Goal: Find specific page/section: Find specific page/section

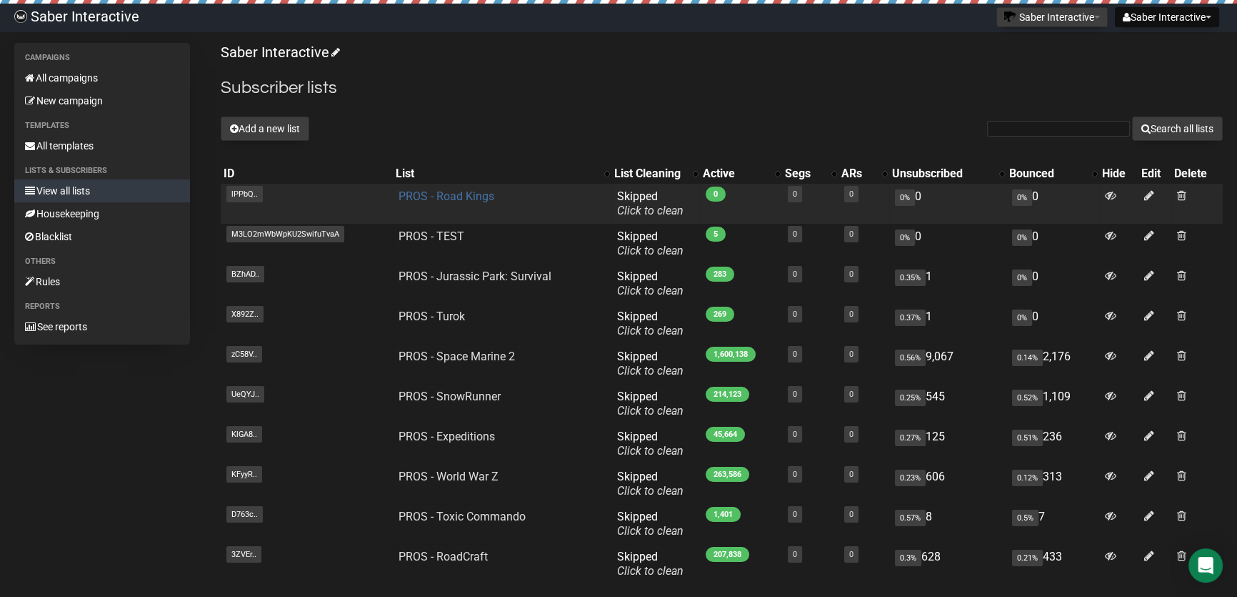
click at [433, 191] on link "PROS - Road Kings" at bounding box center [447, 196] width 96 height 14
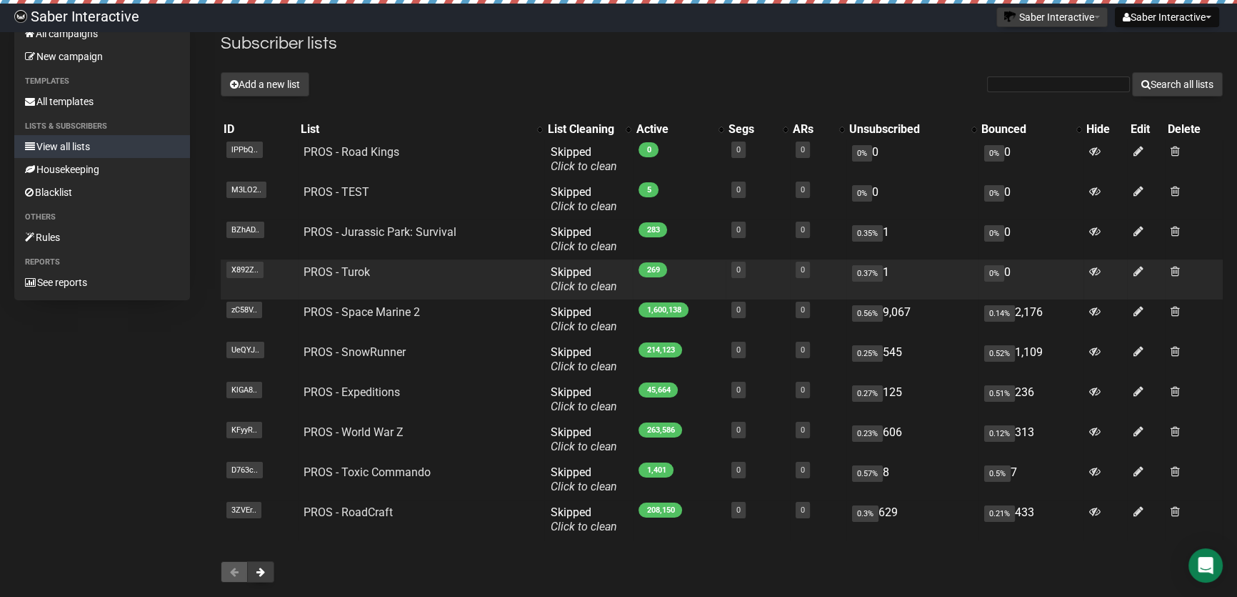
scroll to position [64, 0]
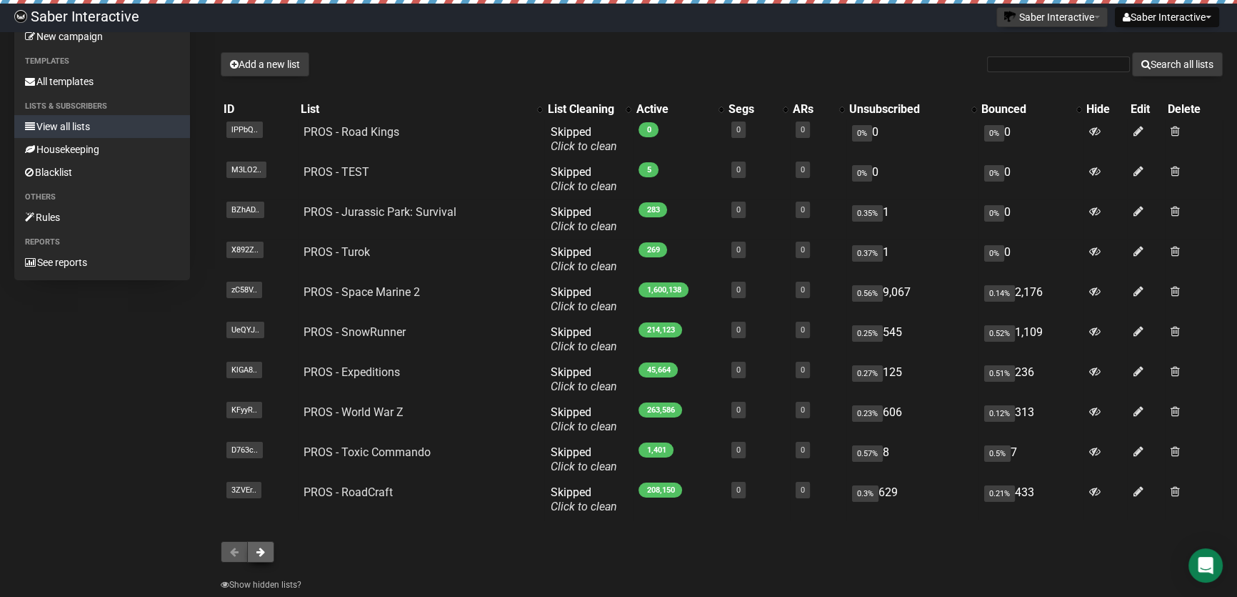
click at [266, 549] on button at bounding box center [260, 551] width 27 height 21
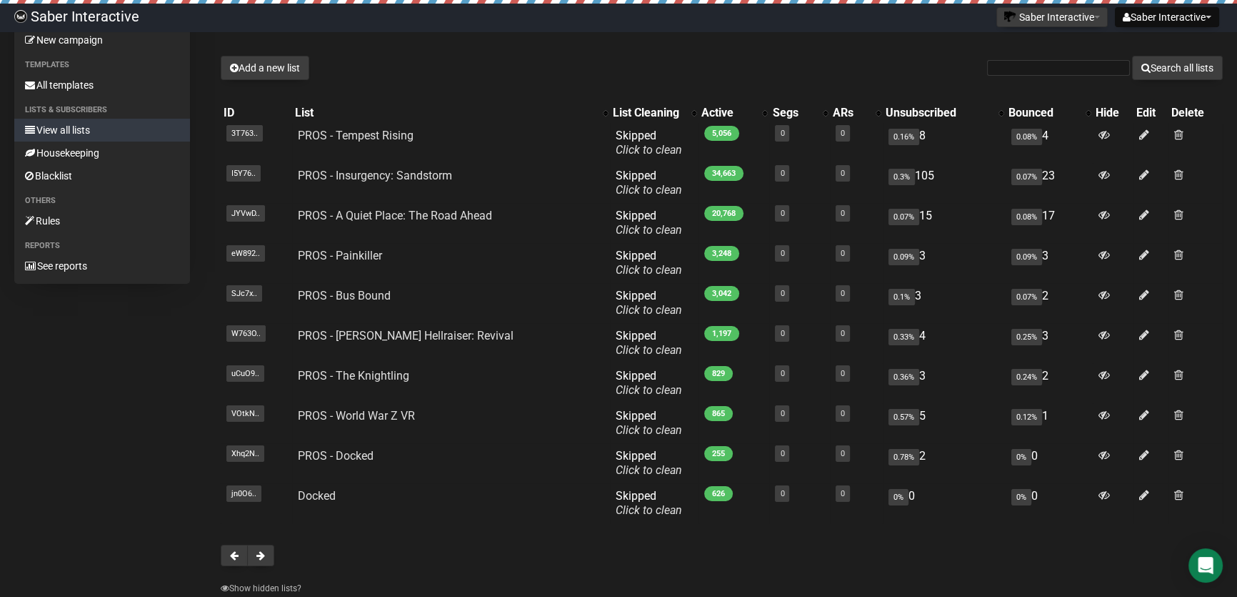
scroll to position [129, 0]
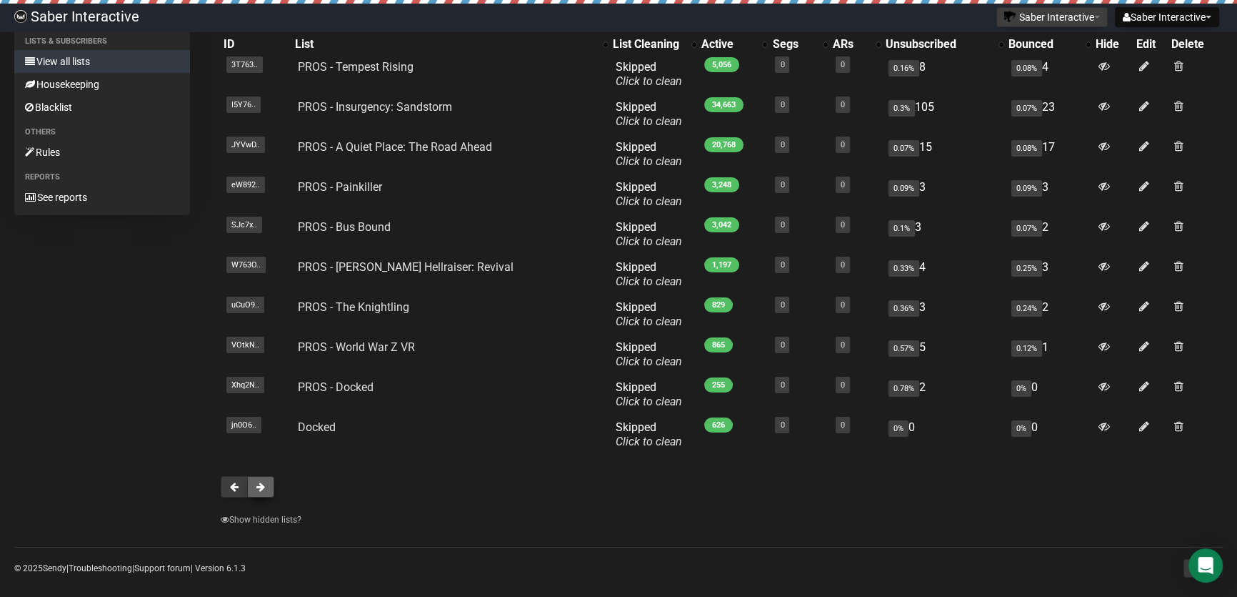
click at [262, 484] on span at bounding box center [260, 487] width 9 height 10
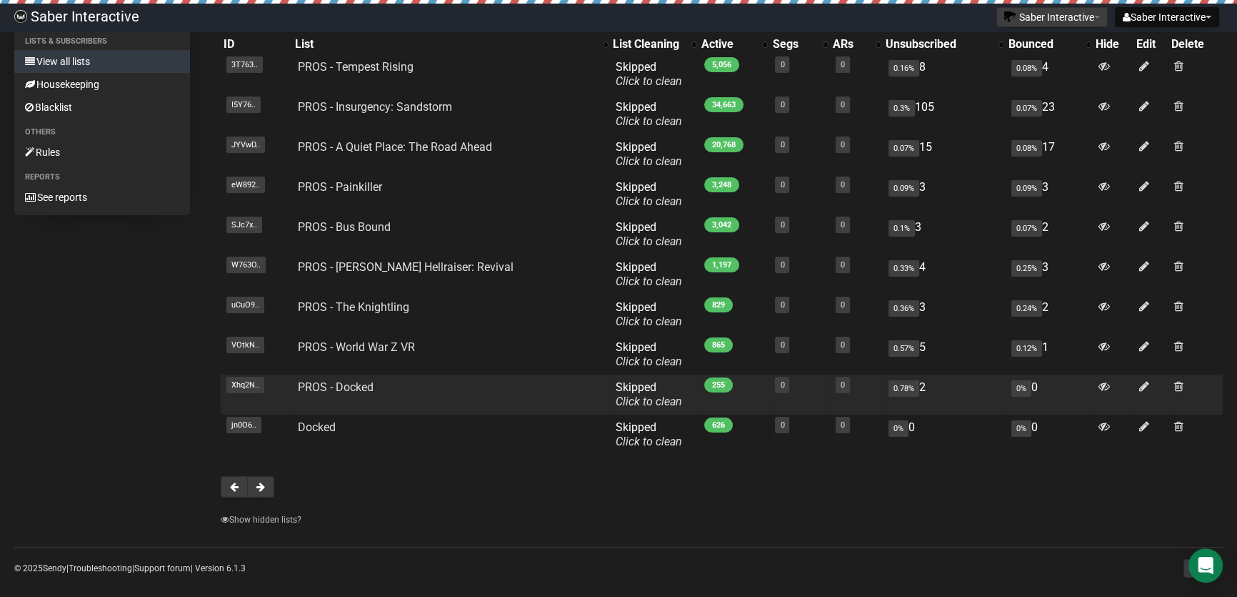
scroll to position [64, 0]
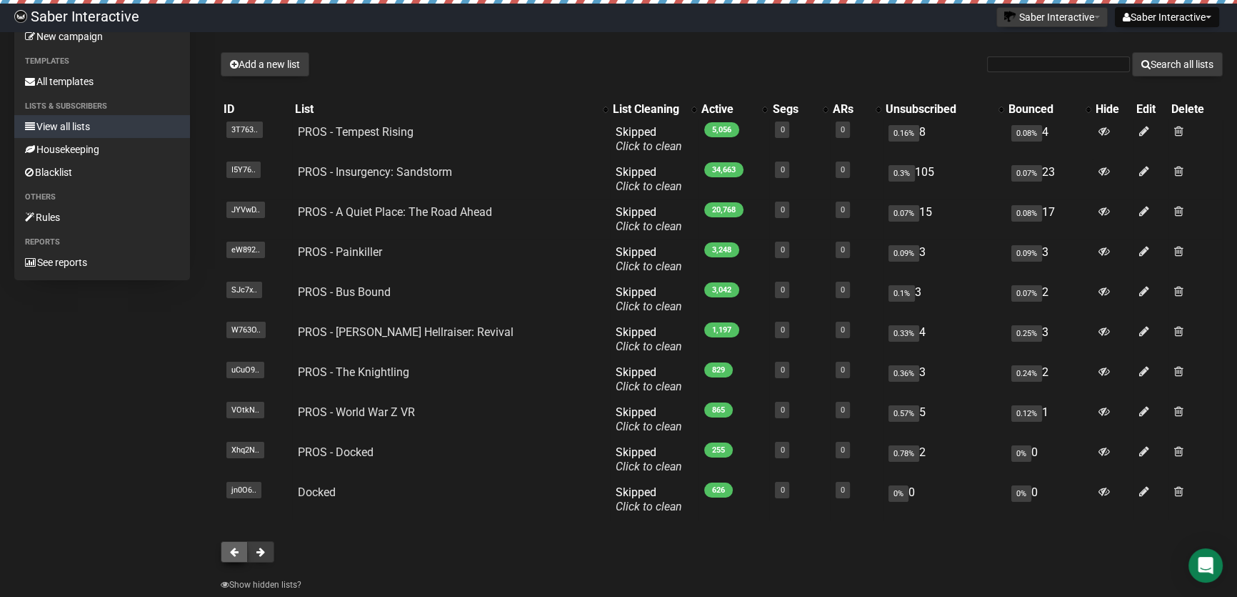
click at [229, 547] on button at bounding box center [234, 551] width 27 height 21
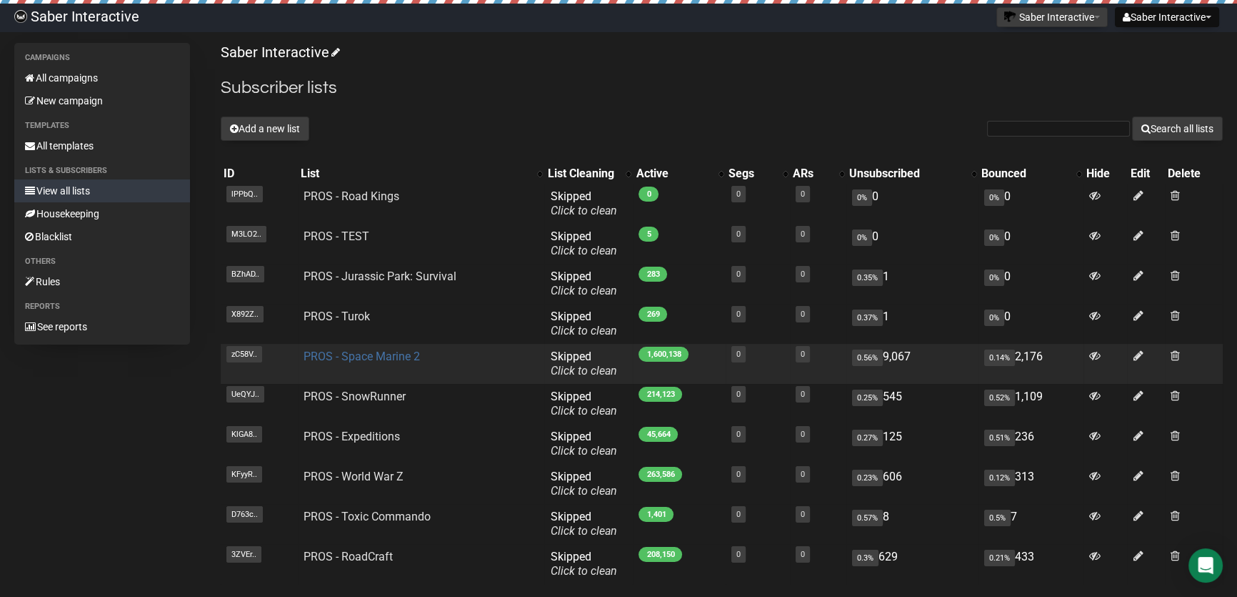
scroll to position [64, 0]
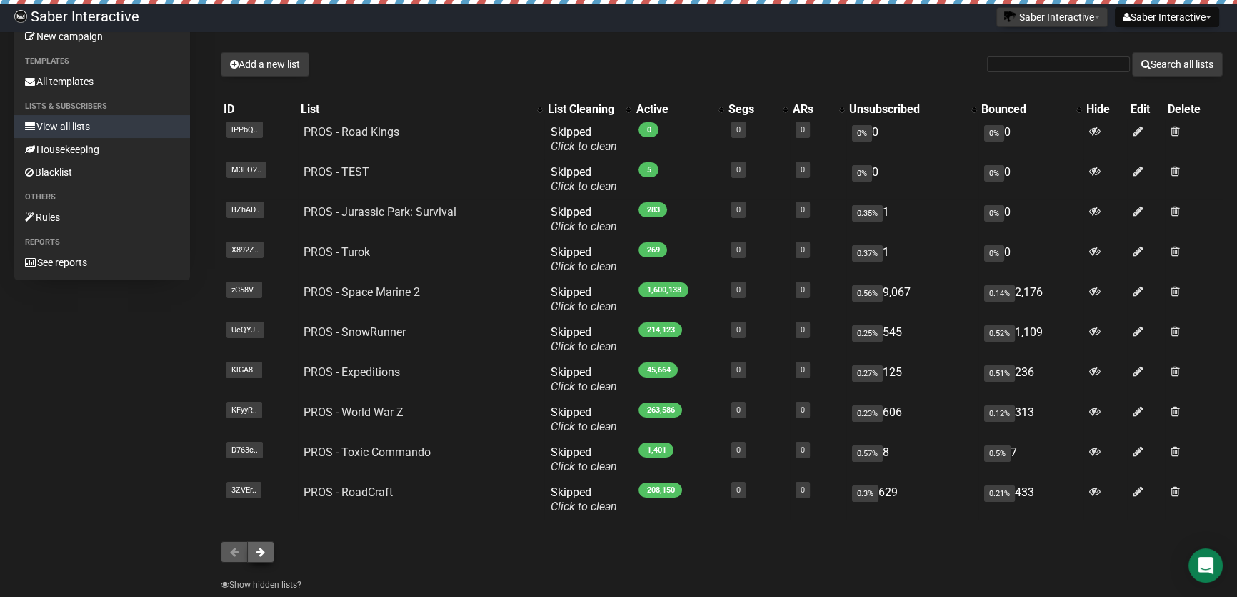
click at [264, 556] on button at bounding box center [260, 551] width 27 height 21
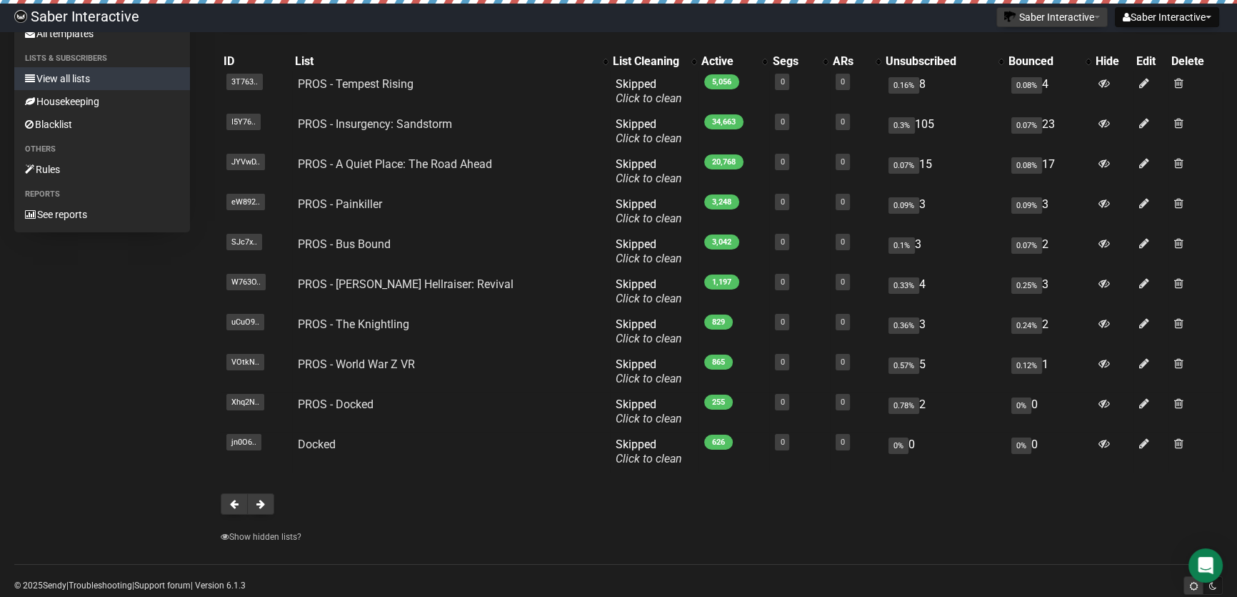
scroll to position [129, 0]
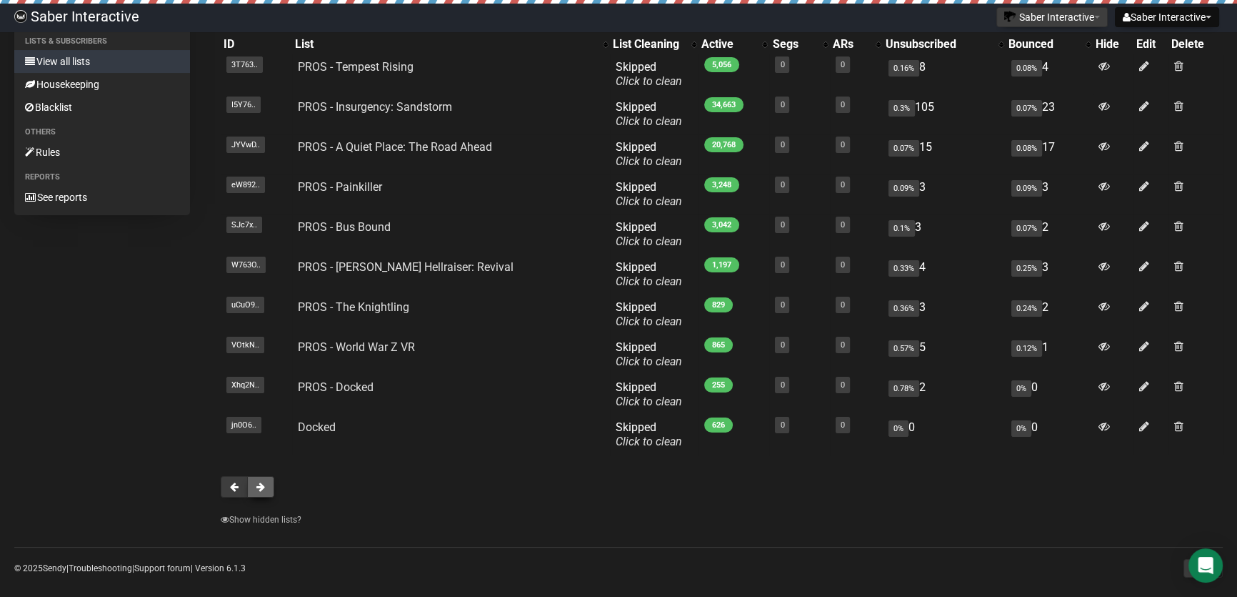
click at [262, 485] on span at bounding box center [260, 487] width 9 height 10
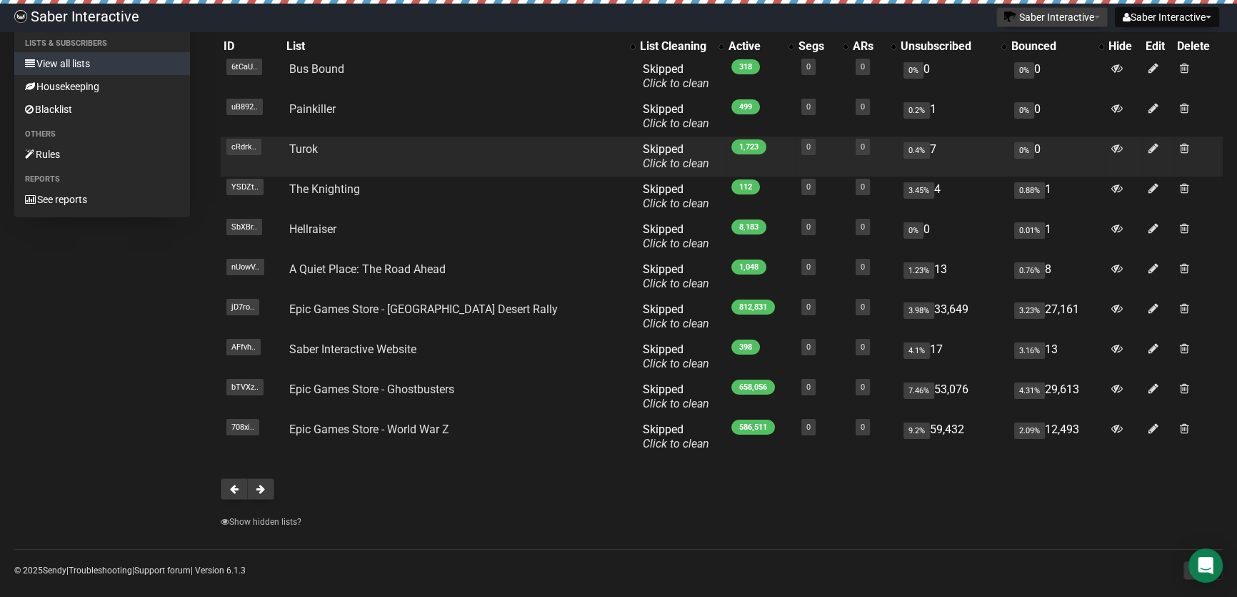
scroll to position [129, 0]
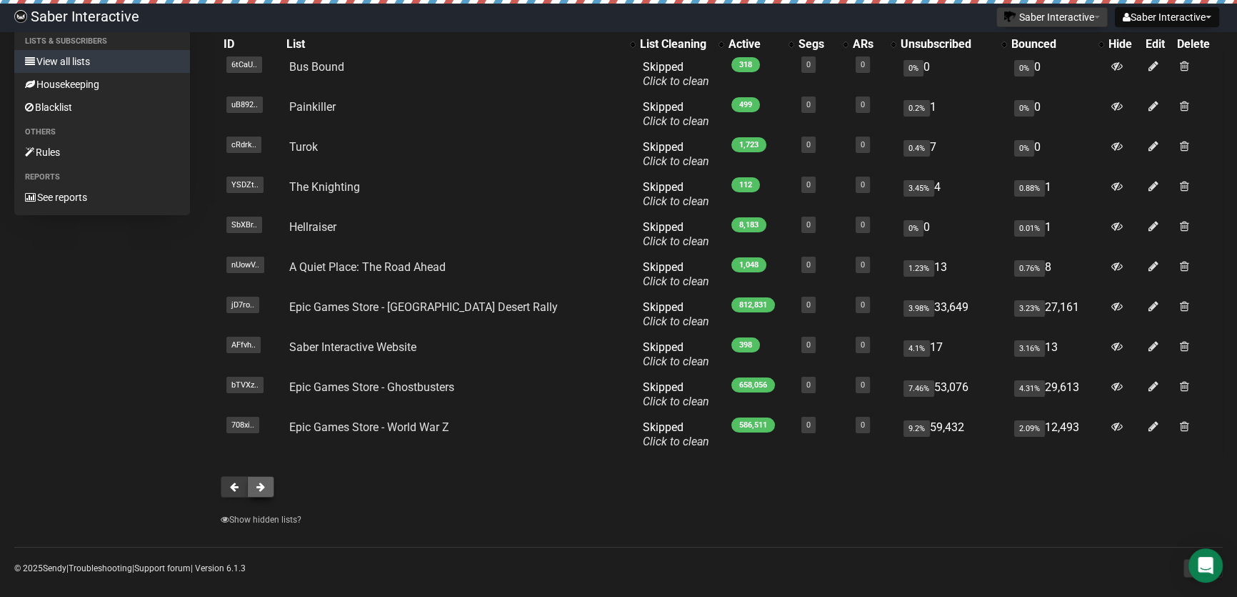
click at [260, 486] on span at bounding box center [260, 487] width 9 height 10
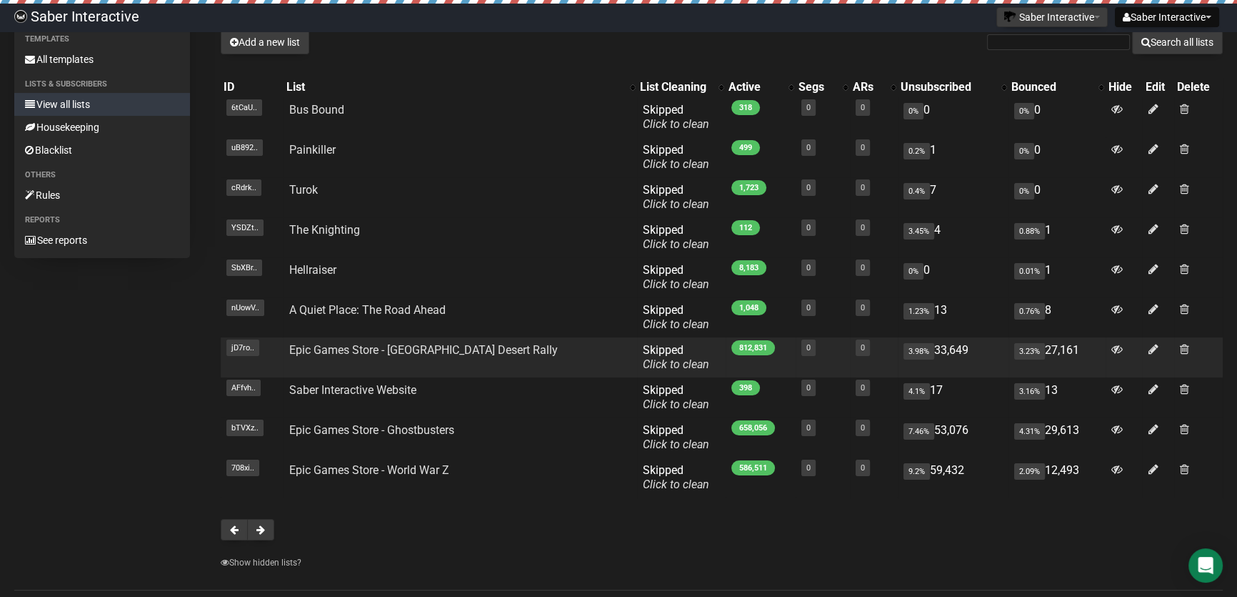
scroll to position [64, 0]
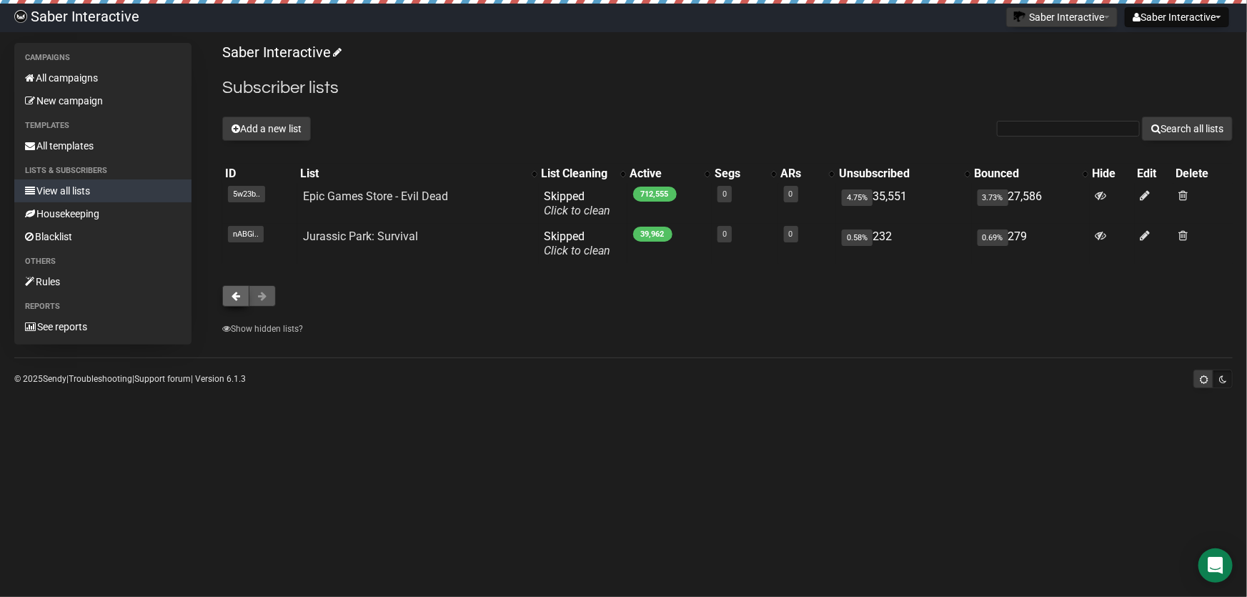
click at [232, 291] on span at bounding box center [235, 296] width 9 height 10
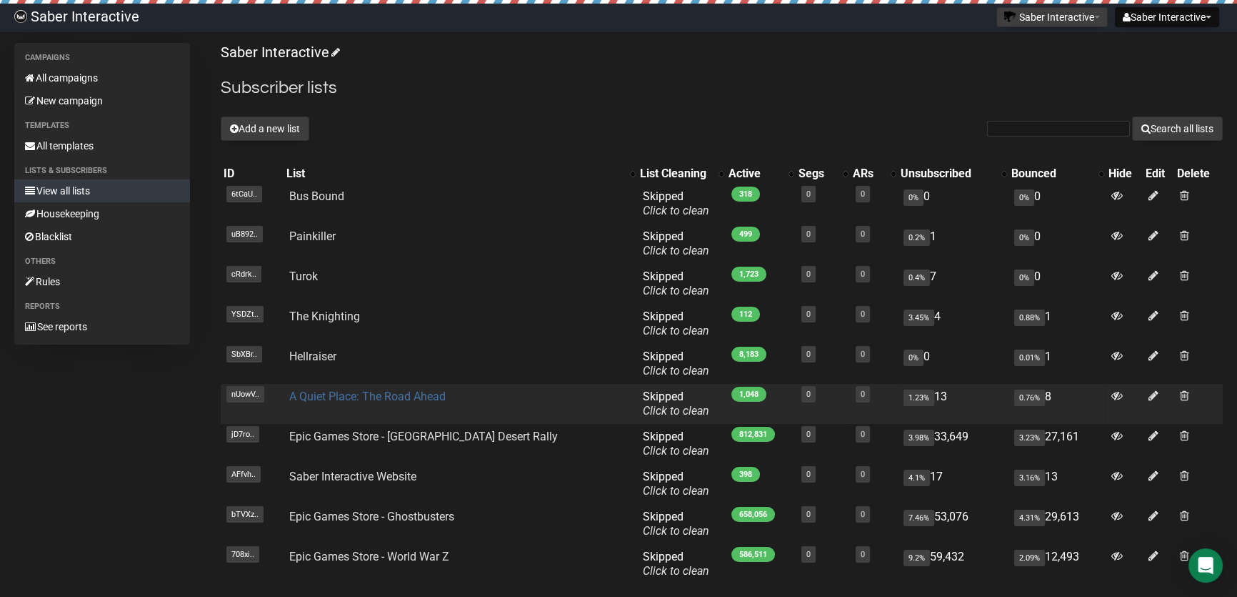
scroll to position [64, 0]
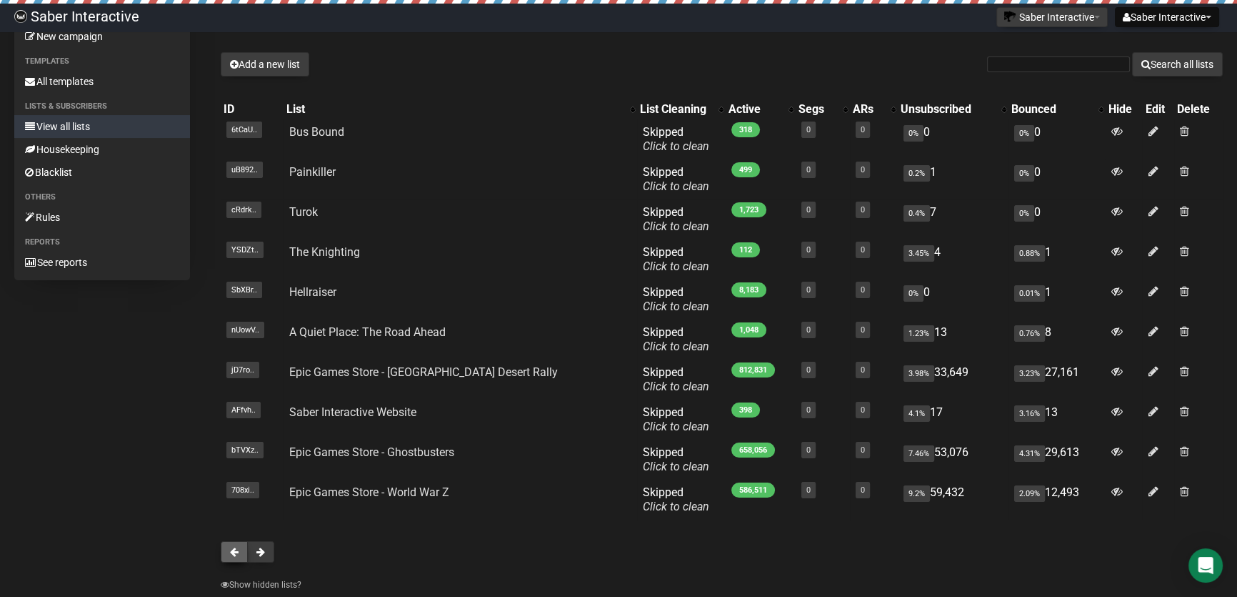
click at [235, 547] on span at bounding box center [234, 552] width 9 height 10
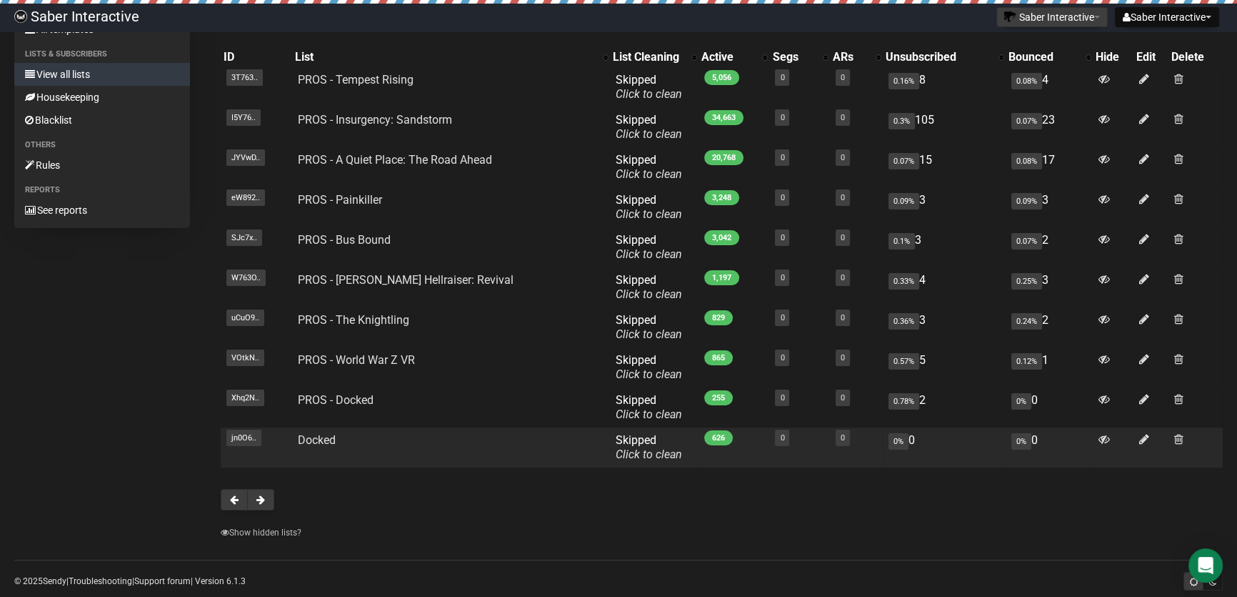
scroll to position [129, 0]
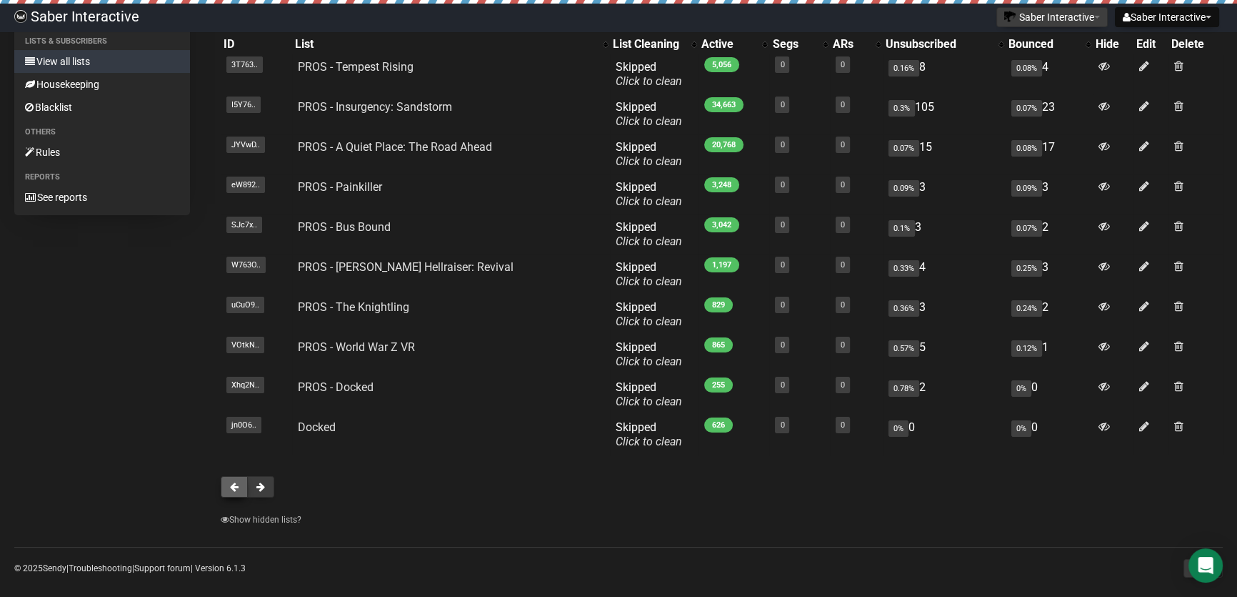
click at [232, 487] on span at bounding box center [234, 487] width 9 height 10
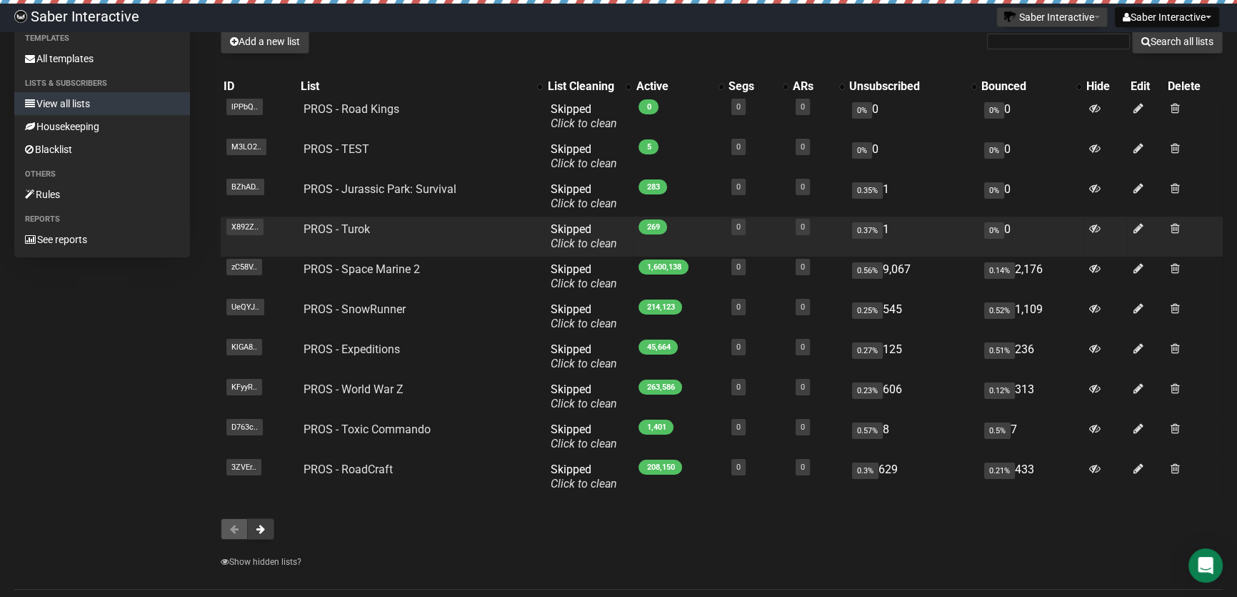
scroll to position [64, 0]
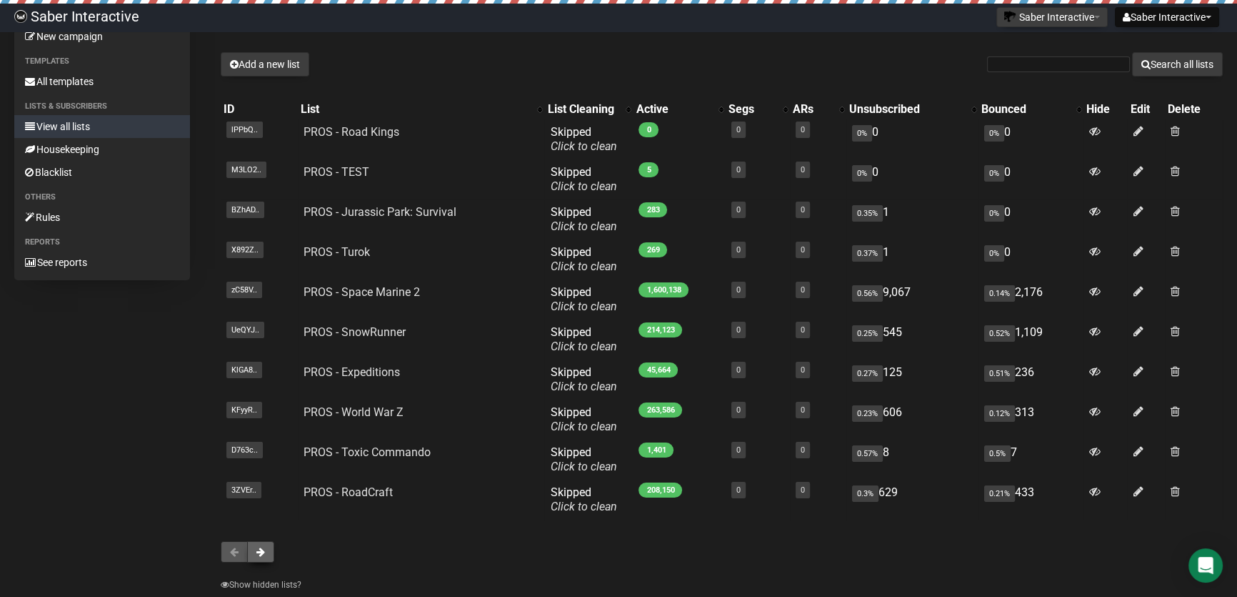
click at [261, 554] on span at bounding box center [260, 552] width 9 height 10
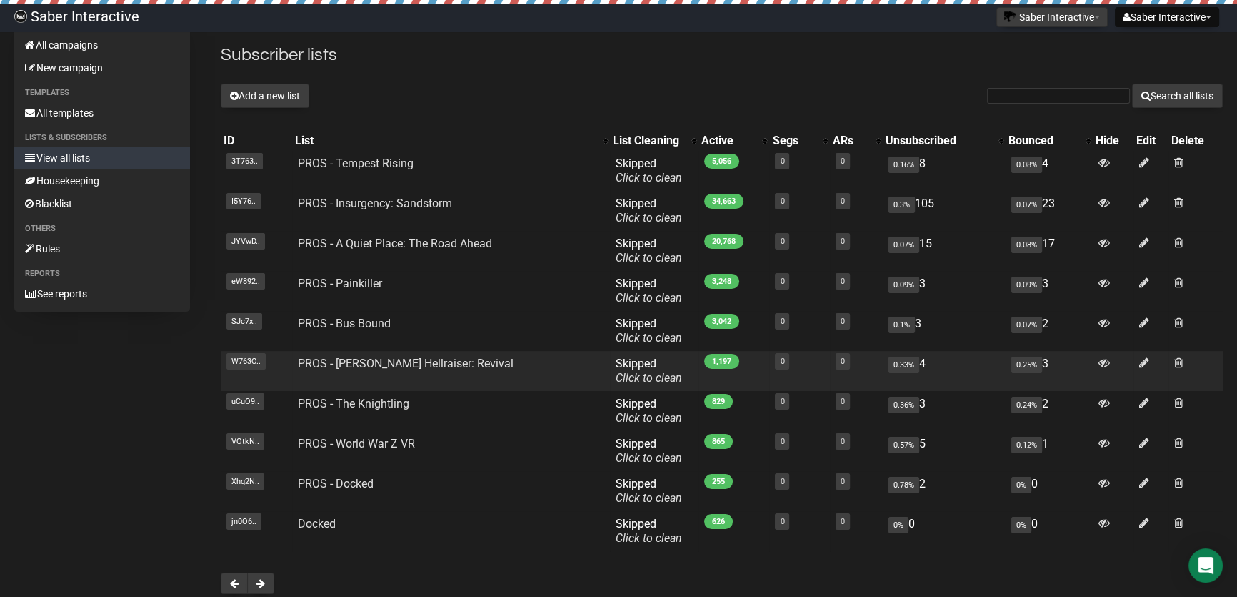
scroll to position [64, 0]
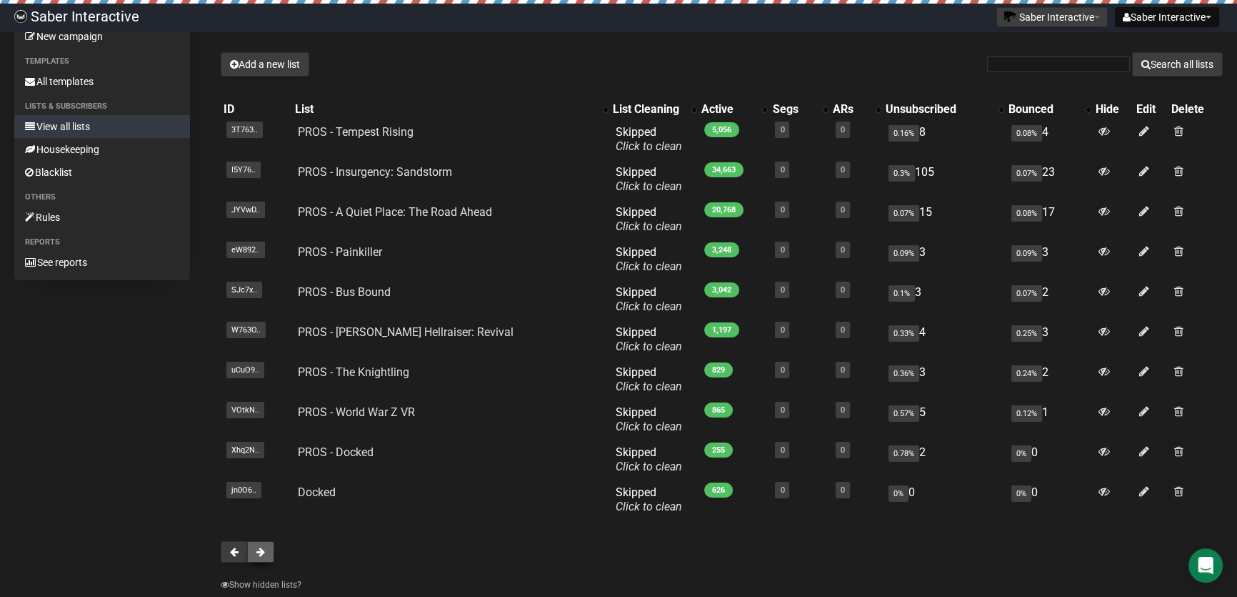
click at [267, 549] on button at bounding box center [260, 551] width 27 height 21
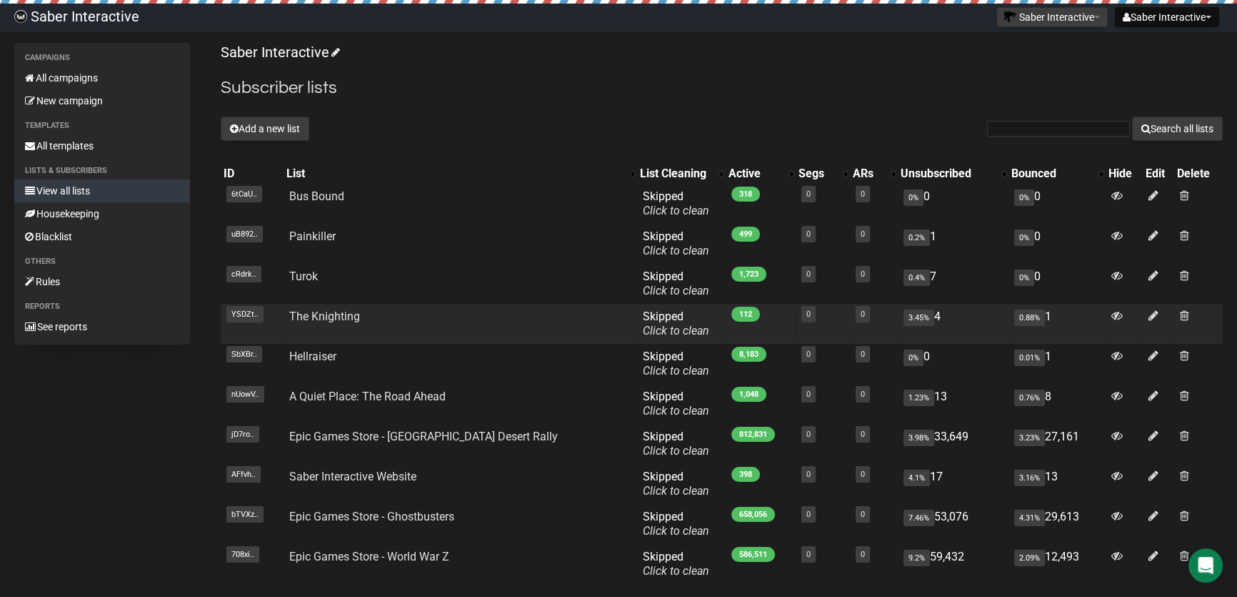
scroll to position [64, 0]
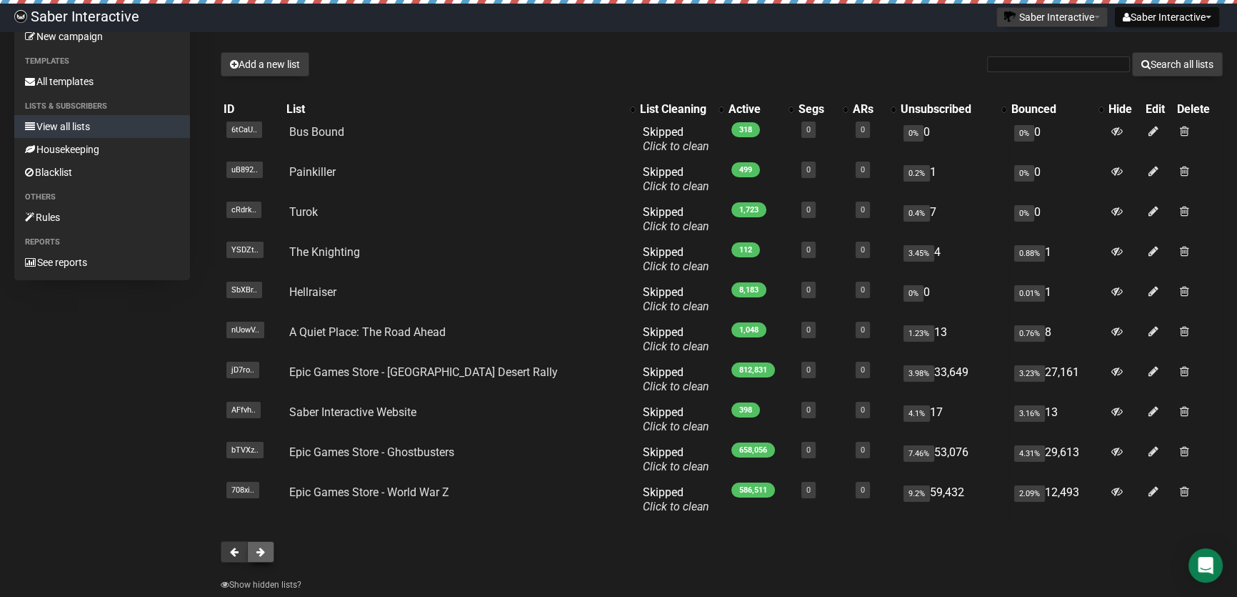
click at [265, 548] on button at bounding box center [260, 551] width 27 height 21
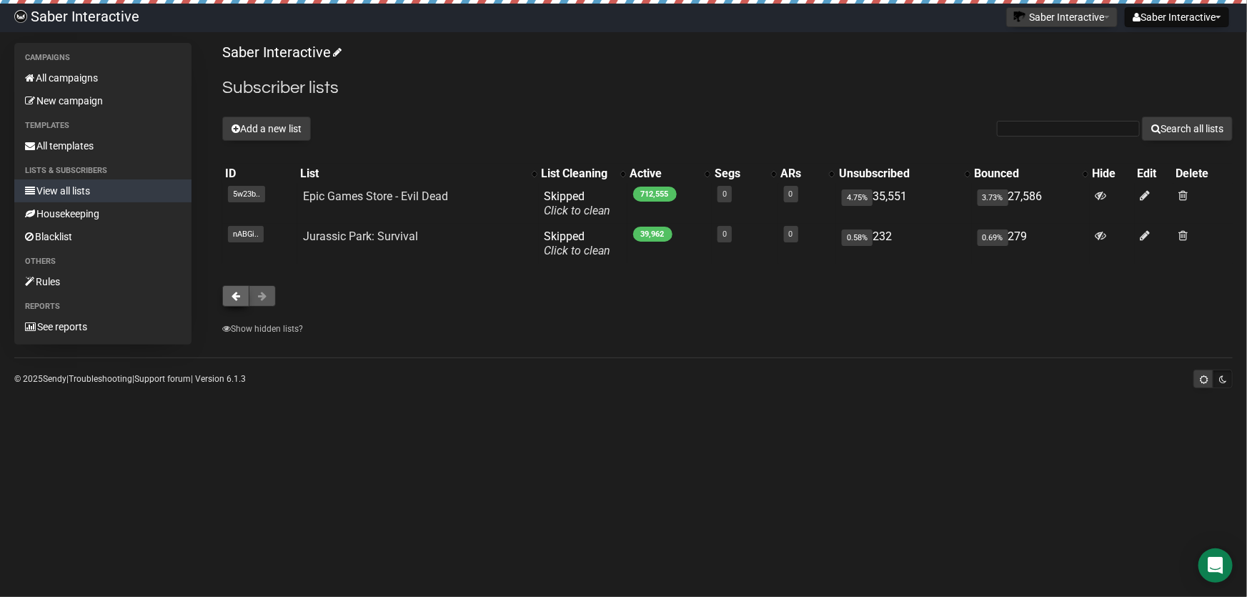
click at [237, 297] on span at bounding box center [235, 296] width 9 height 10
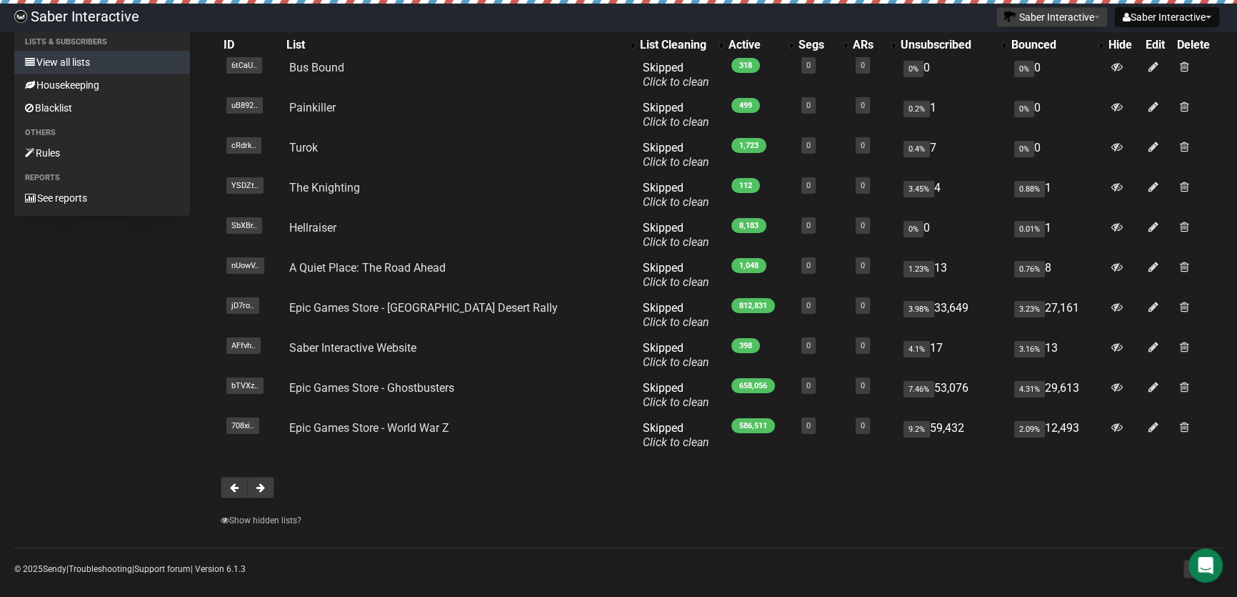
scroll to position [129, 0]
click at [256, 482] on span at bounding box center [260, 487] width 9 height 10
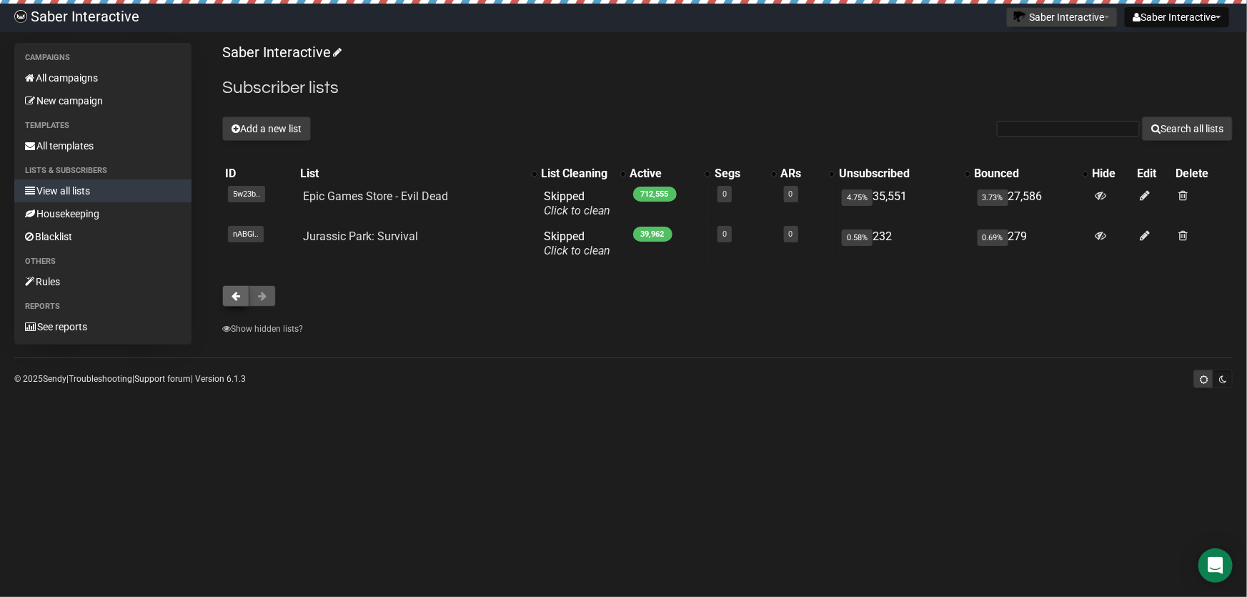
click at [236, 294] on span at bounding box center [235, 296] width 9 height 10
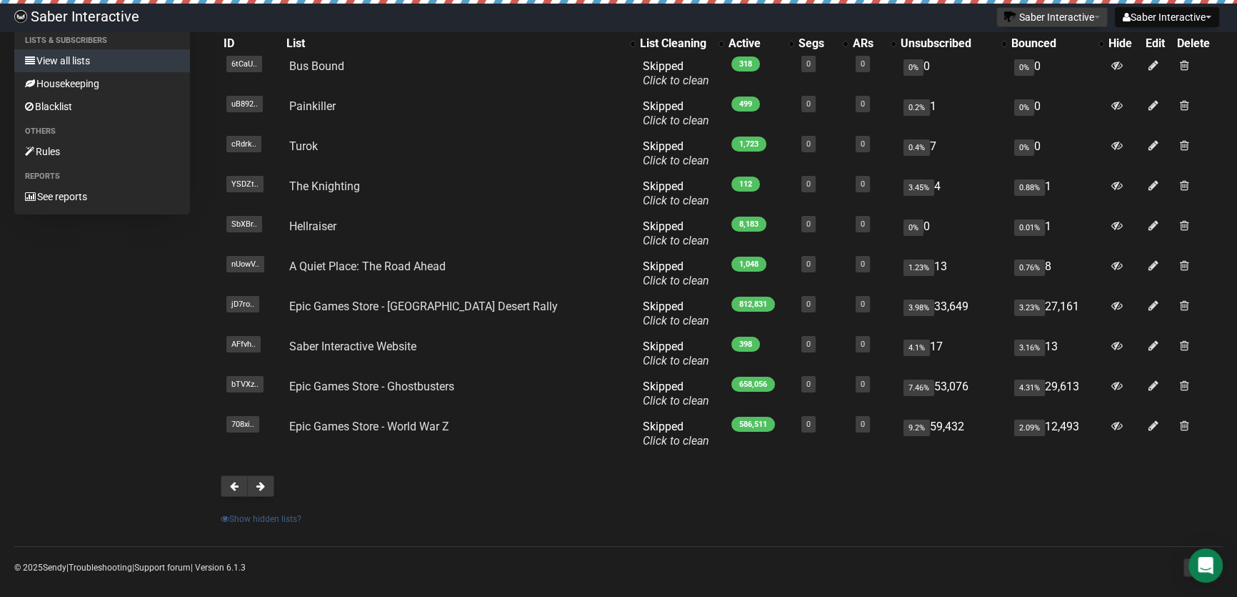
scroll to position [143, 0]
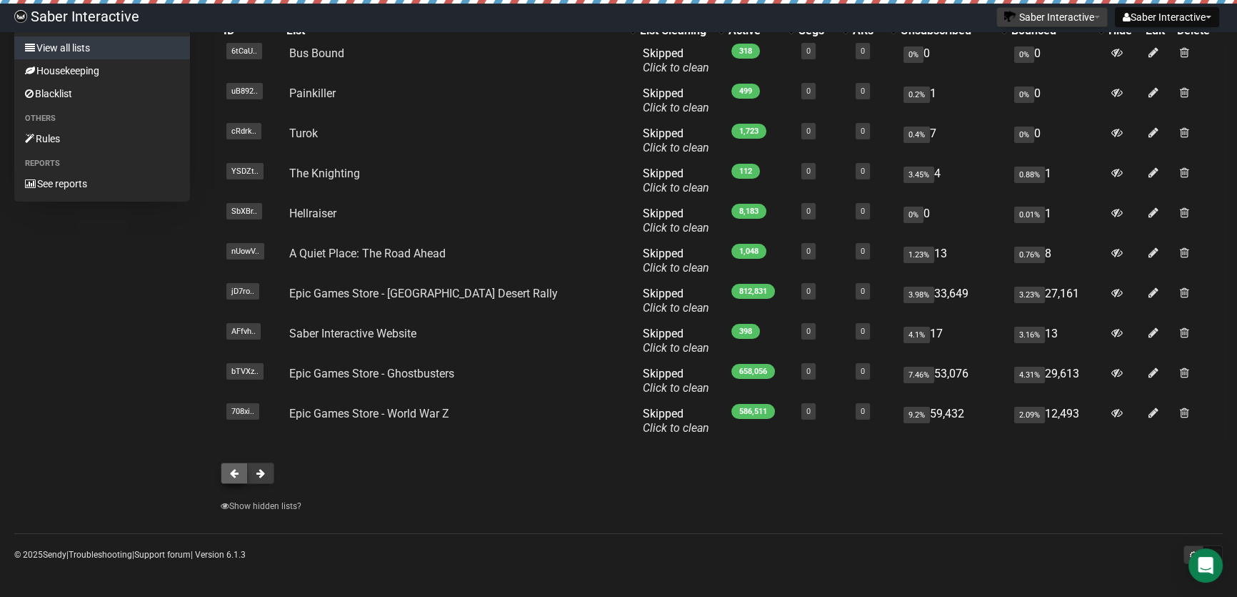
click at [228, 472] on button at bounding box center [234, 472] width 27 height 21
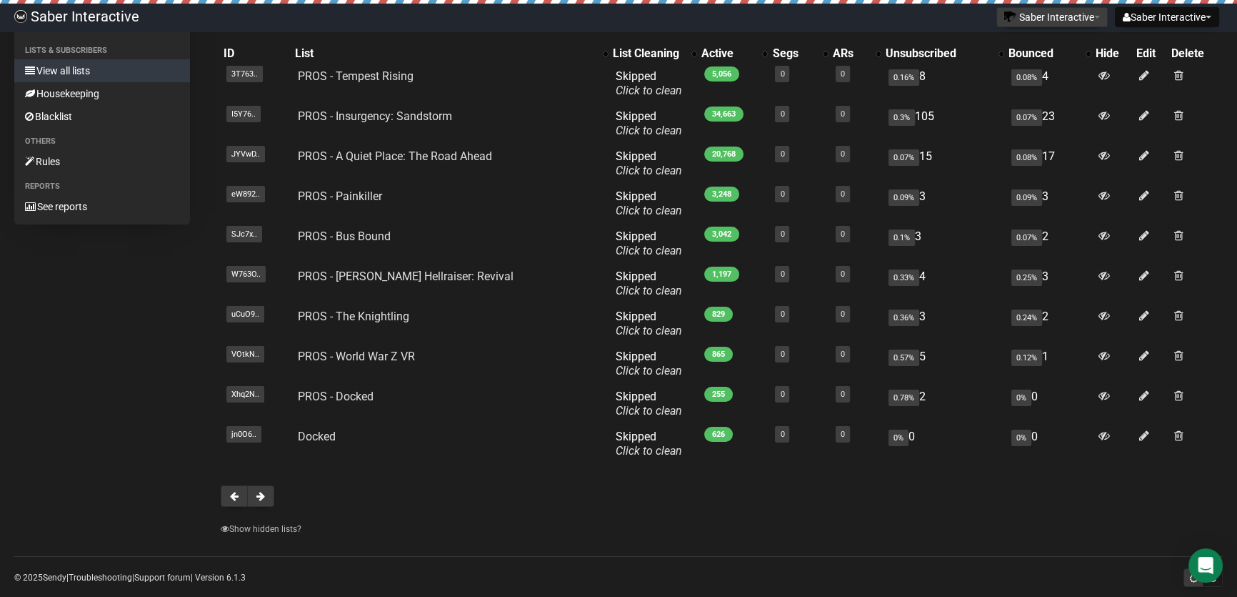
scroll to position [143, 0]
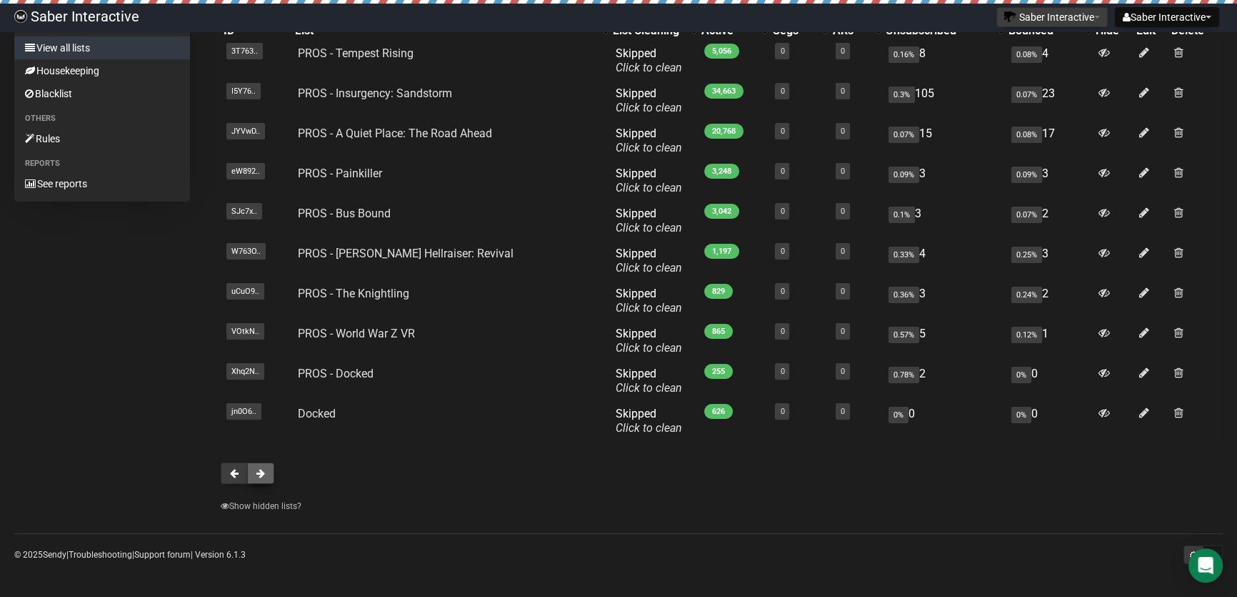
click at [262, 469] on span at bounding box center [260, 473] width 9 height 10
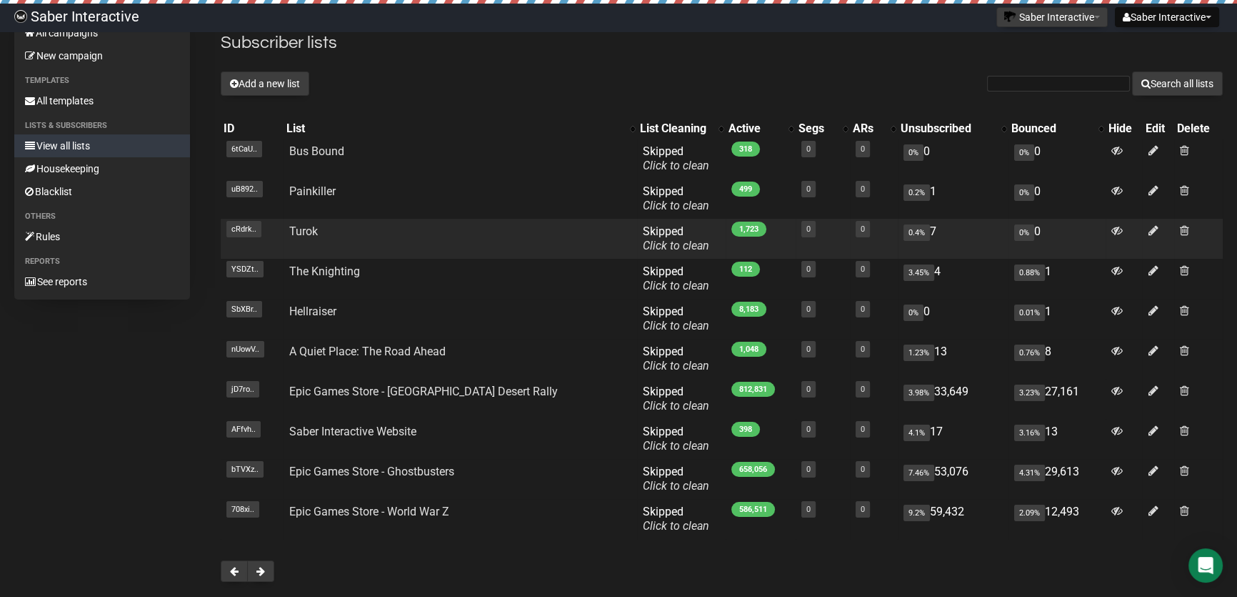
scroll to position [64, 0]
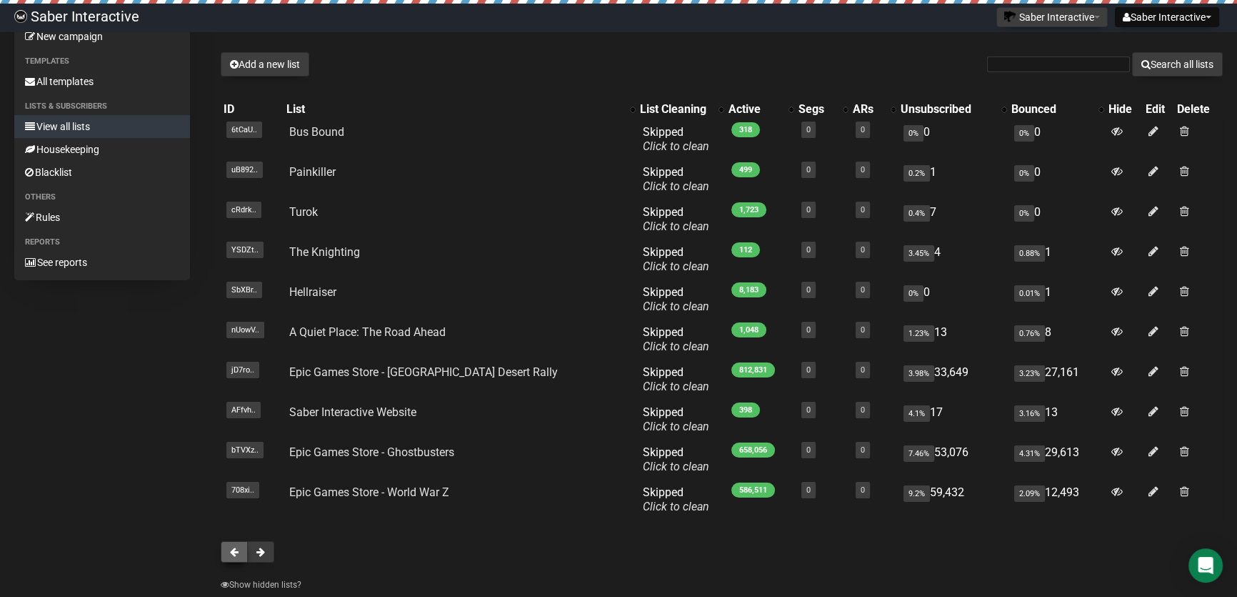
click at [230, 548] on span at bounding box center [234, 552] width 9 height 10
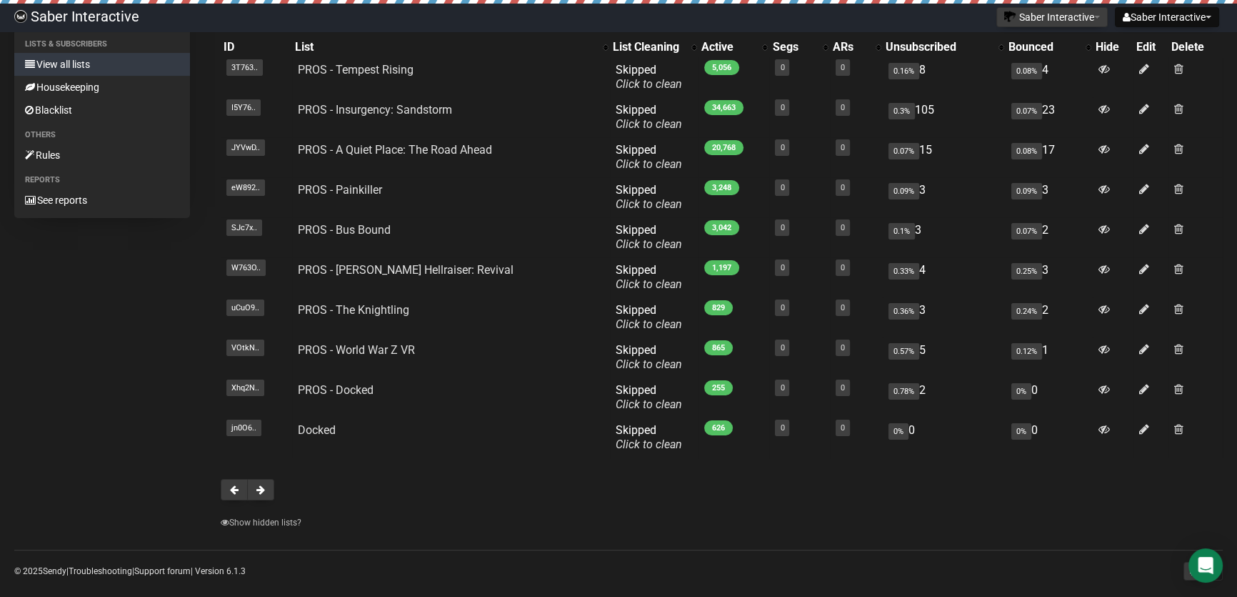
scroll to position [129, 0]
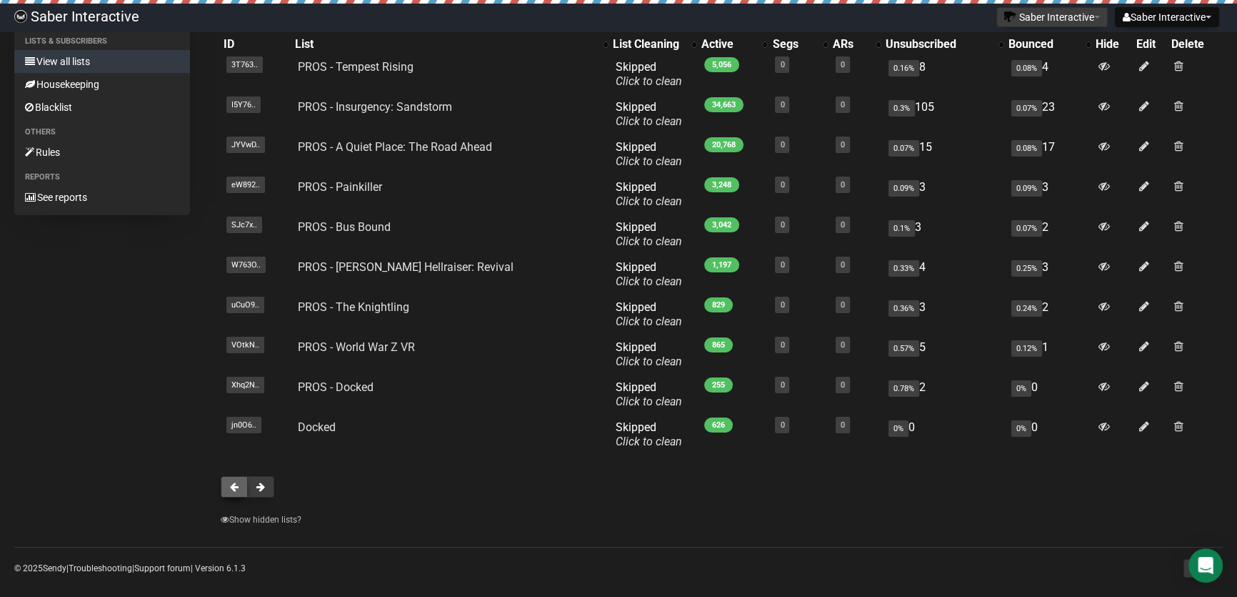
click at [226, 489] on button at bounding box center [234, 486] width 27 height 21
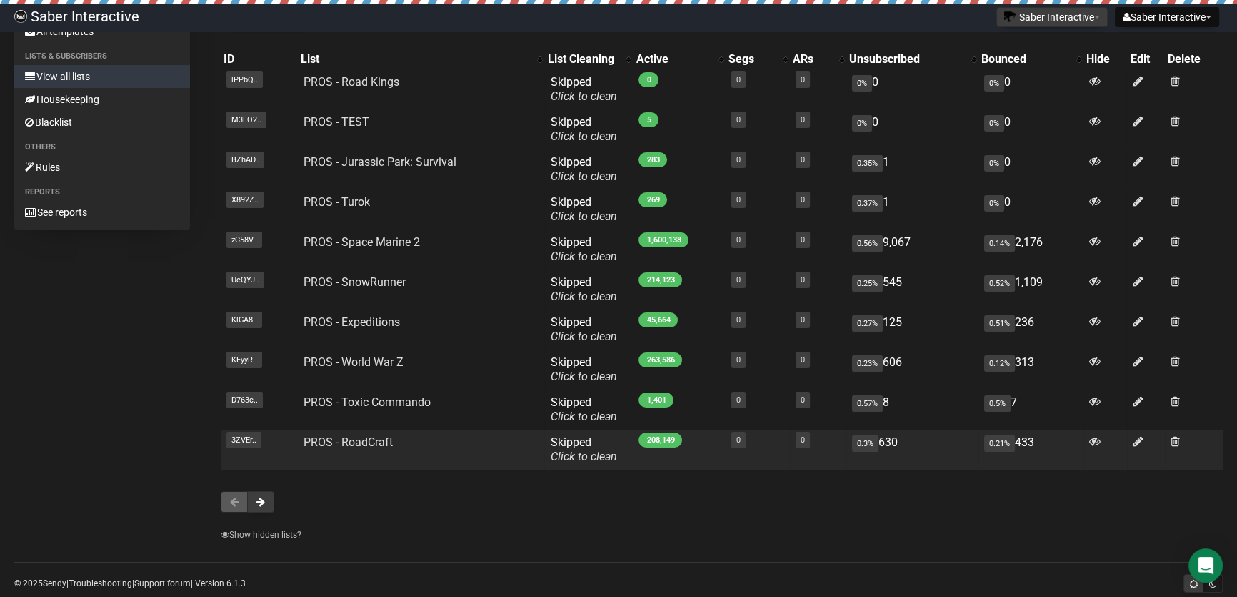
scroll to position [143, 0]
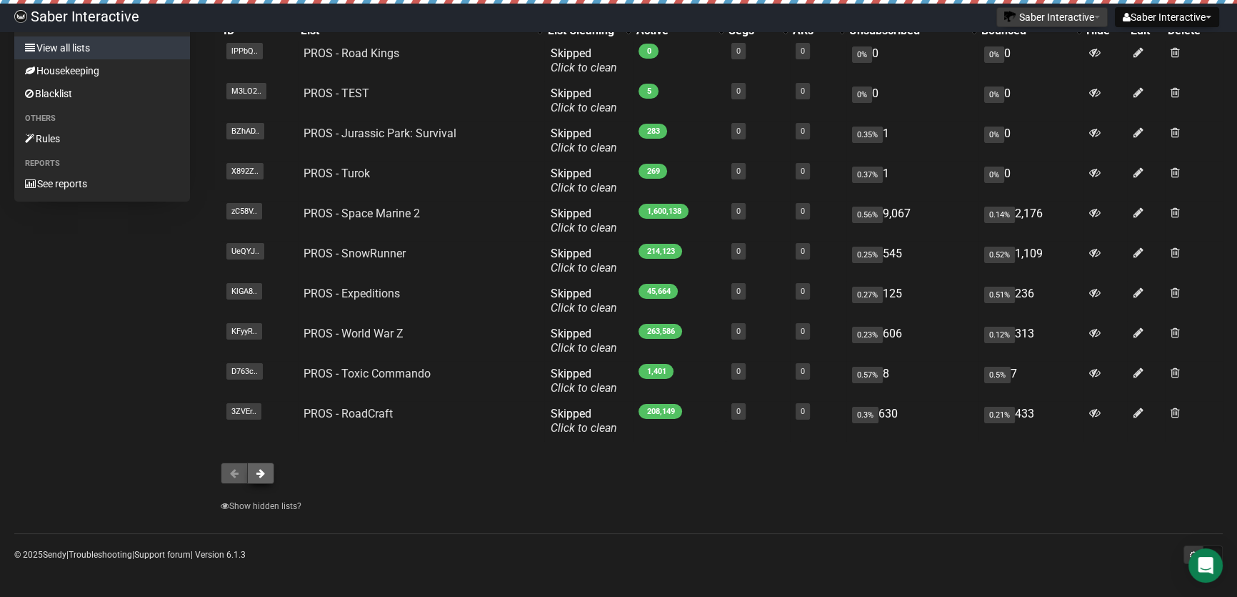
click at [256, 470] on span at bounding box center [260, 473] width 9 height 10
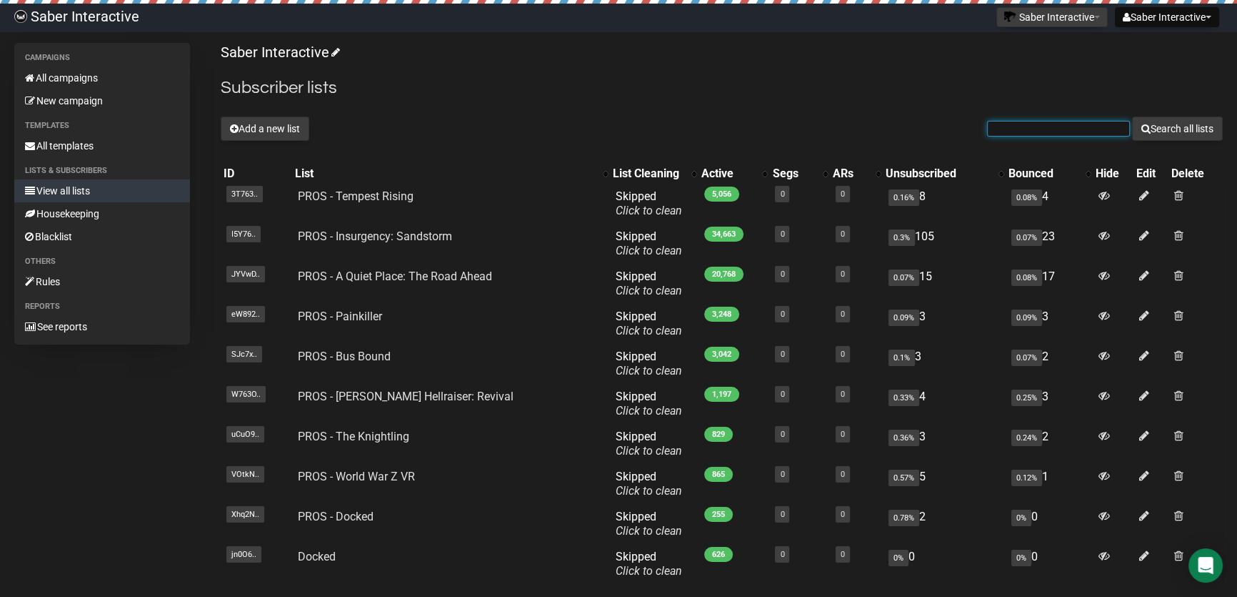
click at [1023, 128] on input "text" at bounding box center [1058, 129] width 143 height 16
type input "space"
click at [1132, 116] on button "Search all lists" at bounding box center [1177, 128] width 91 height 24
click at [1180, 121] on button "Search all lists" at bounding box center [1177, 128] width 91 height 24
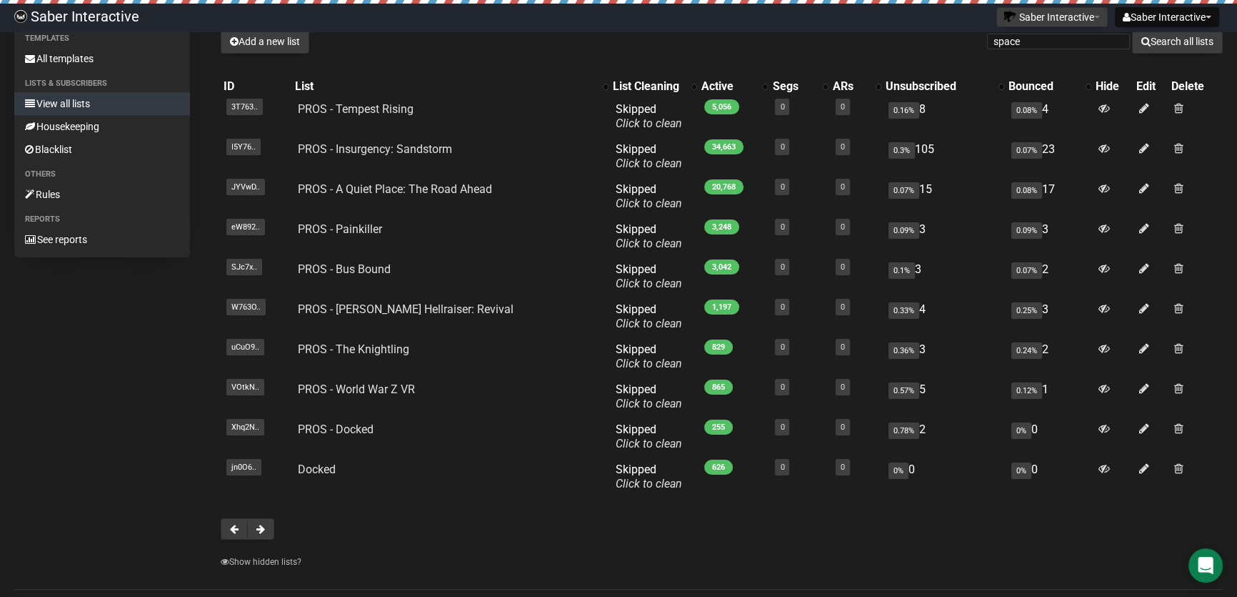
scroll to position [64, 0]
